Goal: Obtain resource: Obtain resource

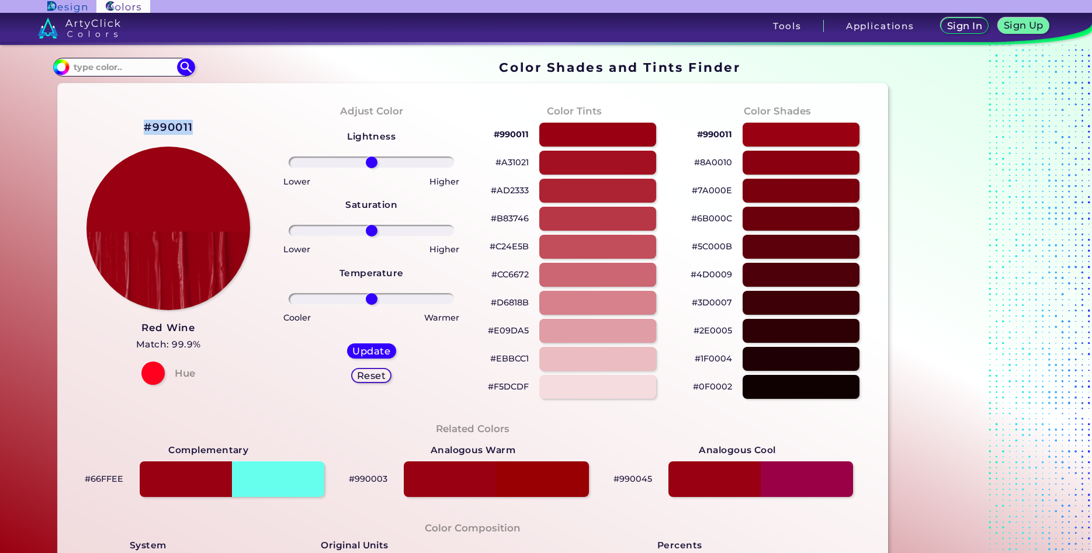
drag, startPoint x: 141, startPoint y: 127, endPoint x: 146, endPoint y: 131, distance: 6.2
click at [146, 131] on div "#990011 Red Wine Match: 99.9% Hue" at bounding box center [168, 252] width 203 height 318
click at [146, 131] on h2 "#990011" at bounding box center [168, 127] width 49 height 15
copy div "#990011"
drag, startPoint x: 142, startPoint y: 127, endPoint x: 145, endPoint y: 135, distance: 8.7
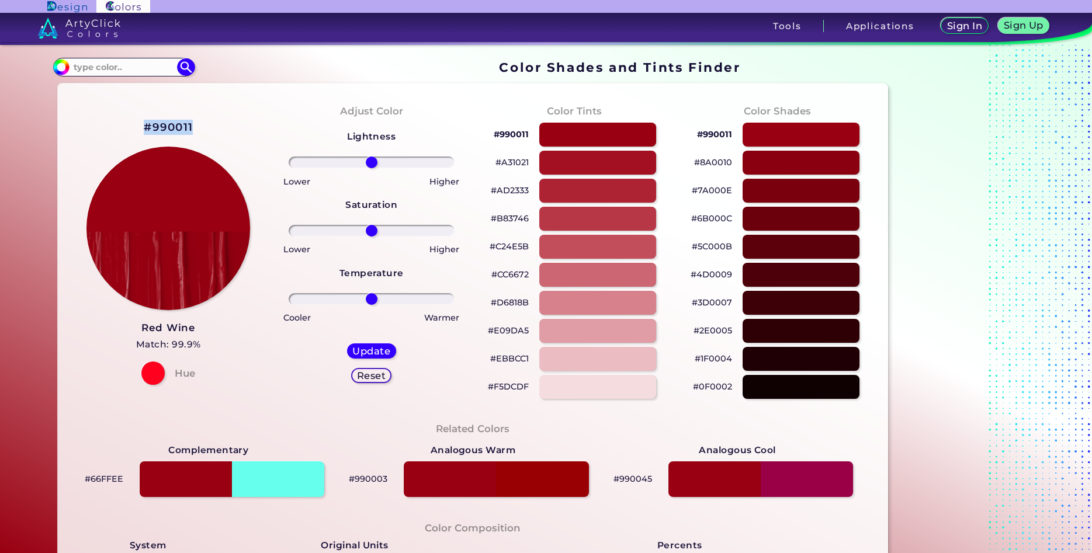
click at [145, 135] on div "#990011 Red Wine Match: 99.9% Hue" at bounding box center [168, 252] width 203 height 318
click at [145, 135] on h2 "#990011" at bounding box center [168, 127] width 49 height 15
copy div "#990011"
drag, startPoint x: 141, startPoint y: 130, endPoint x: 145, endPoint y: 135, distance: 7.0
click at [145, 135] on div "#990011 Red Wine Match: 99.9% Hue" at bounding box center [168, 252] width 203 height 318
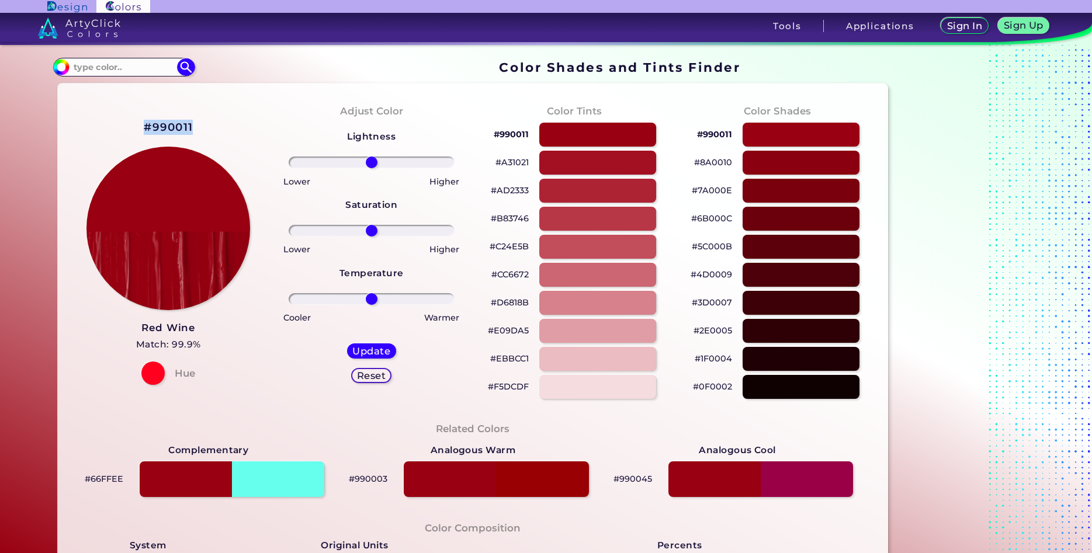
copy div "#990011"
click at [181, 124] on h2 "#990011" at bounding box center [168, 127] width 49 height 15
copy div "#990011"
